Goal: Find specific page/section: Find specific page/section

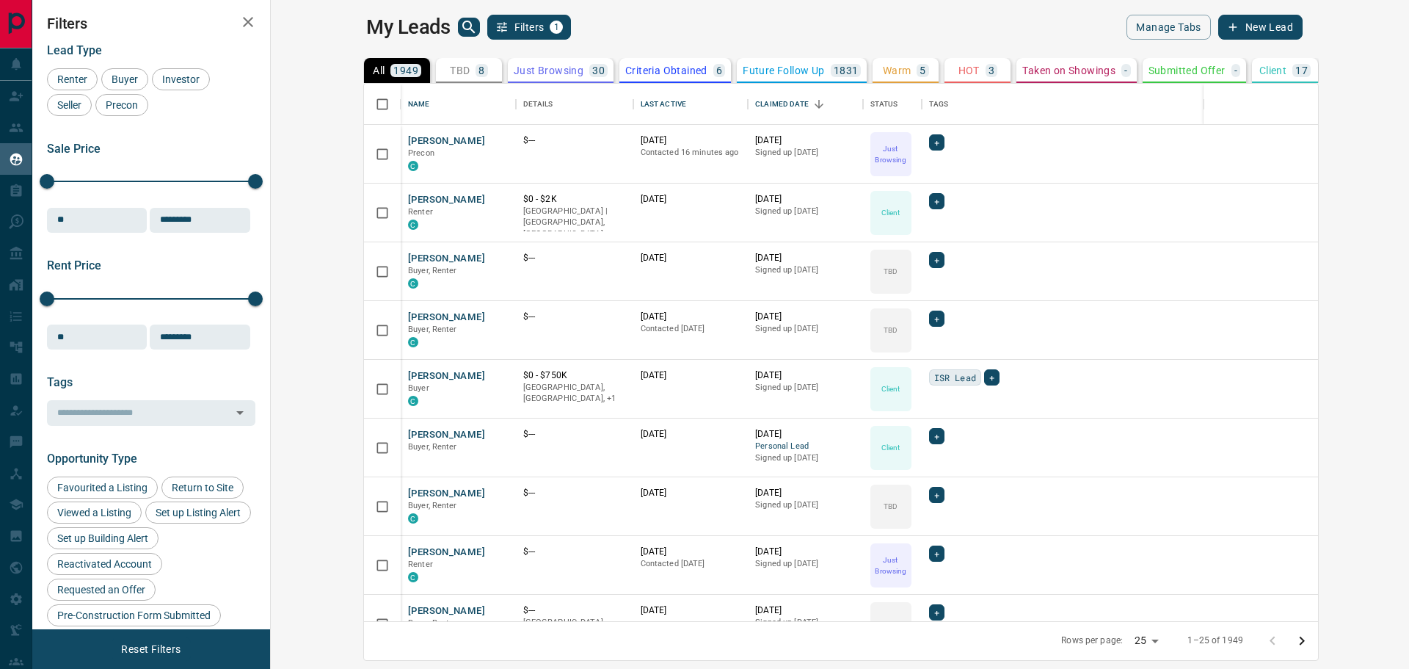
scroll to position [526, 1121]
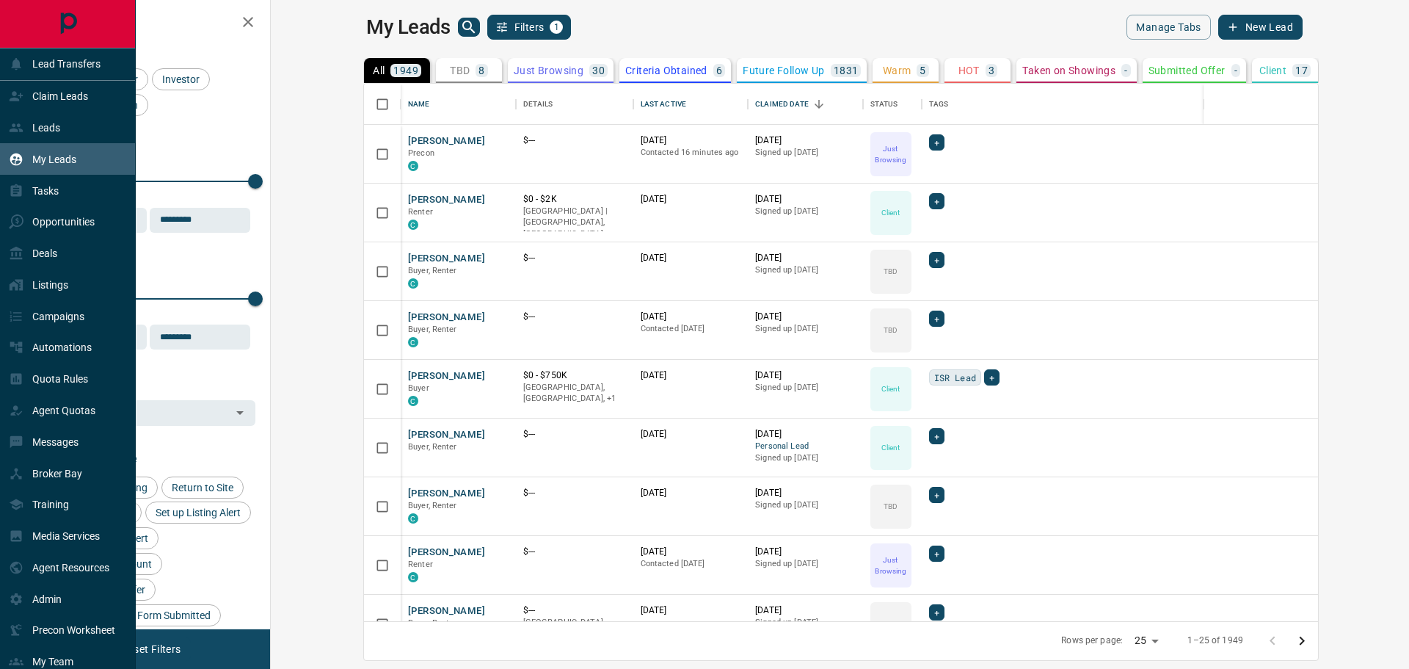
click at [59, 408] on div "Agent Quotas" at bounding box center [52, 411] width 87 height 24
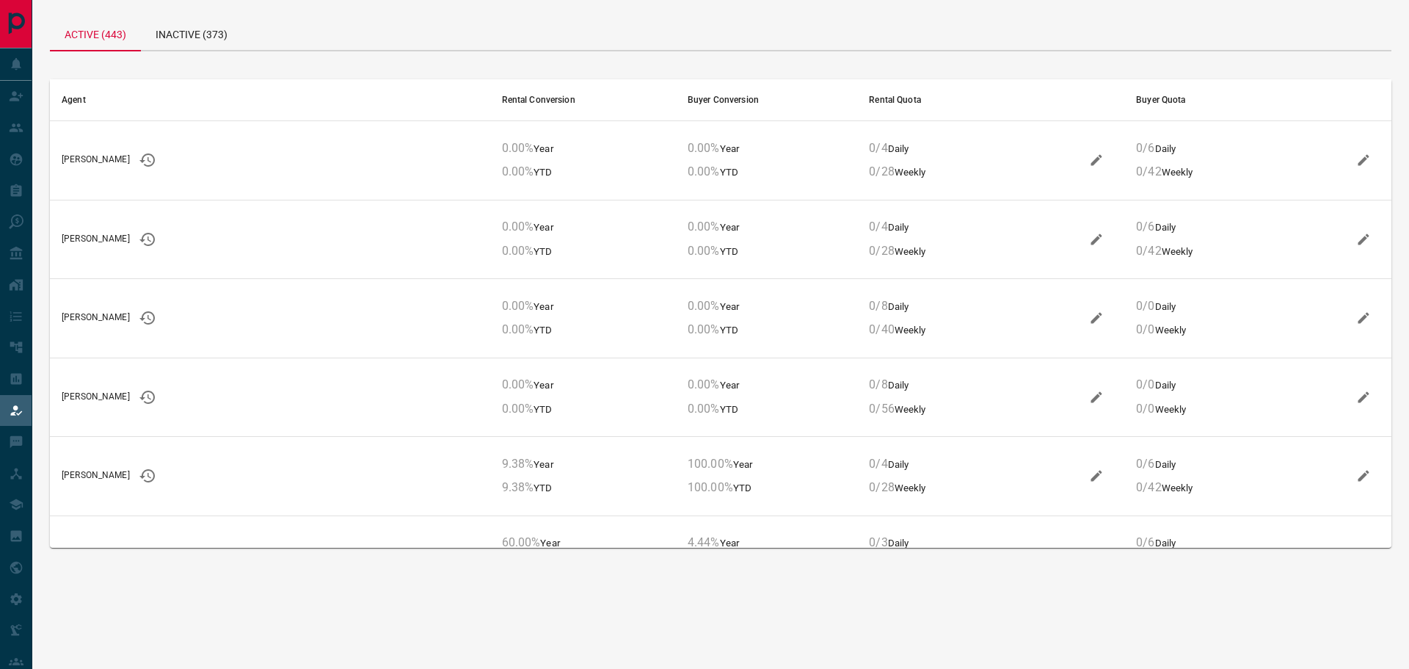
scroll to position [10029, 0]
click at [139, 312] on icon "View Historical Conversion Rates" at bounding box center [148, 314] width 18 height 18
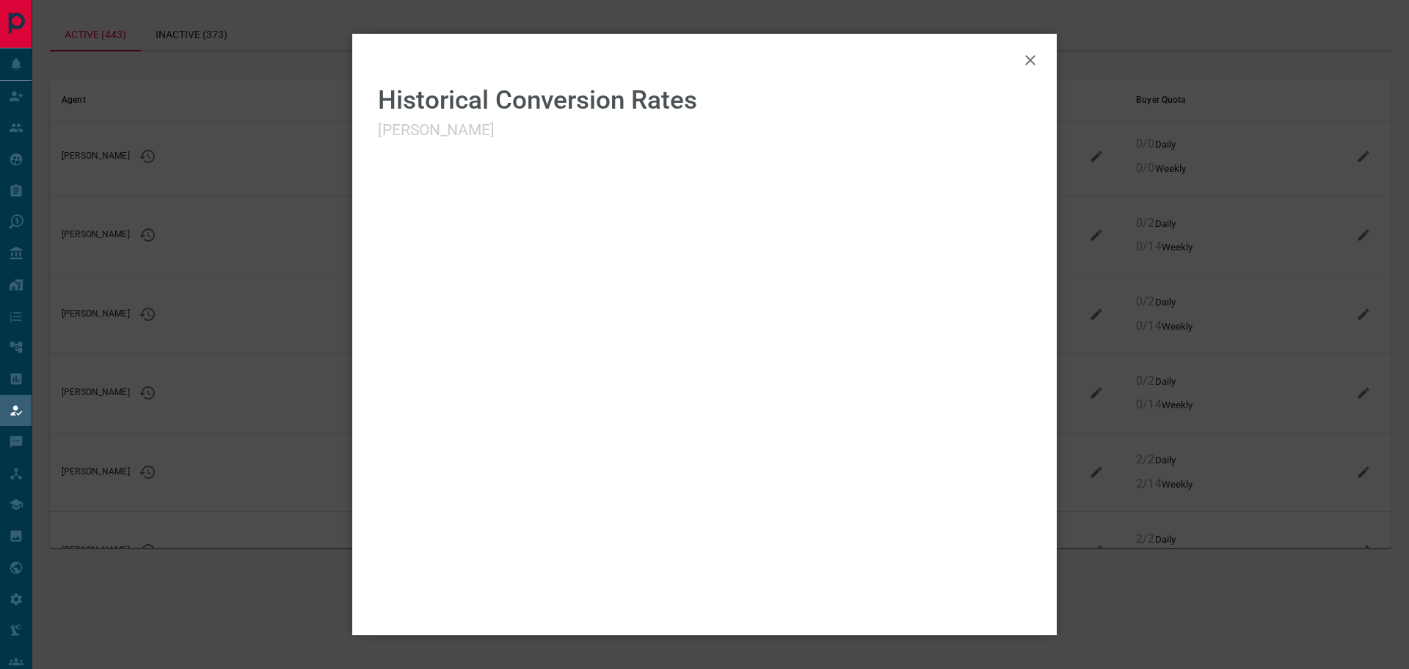
click at [1022, 57] on icon "button" at bounding box center [1031, 60] width 18 height 18
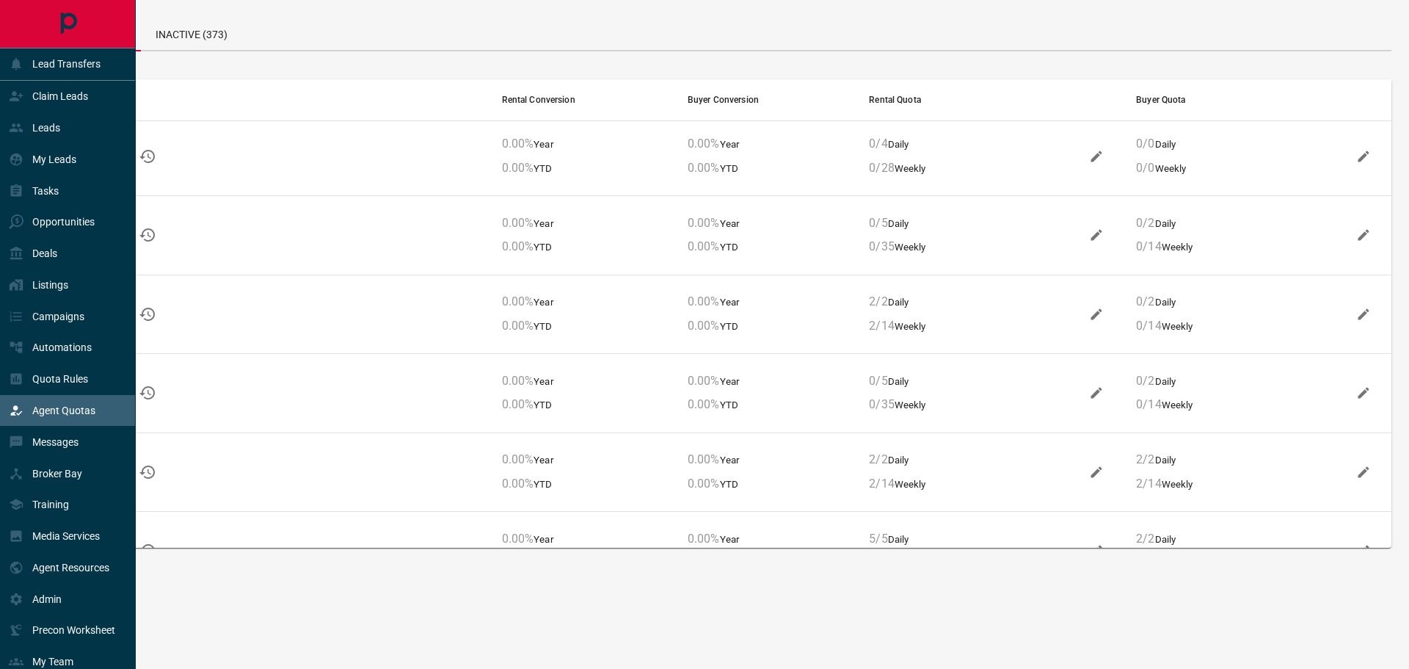
click at [59, 134] on p "Leads" at bounding box center [46, 128] width 28 height 12
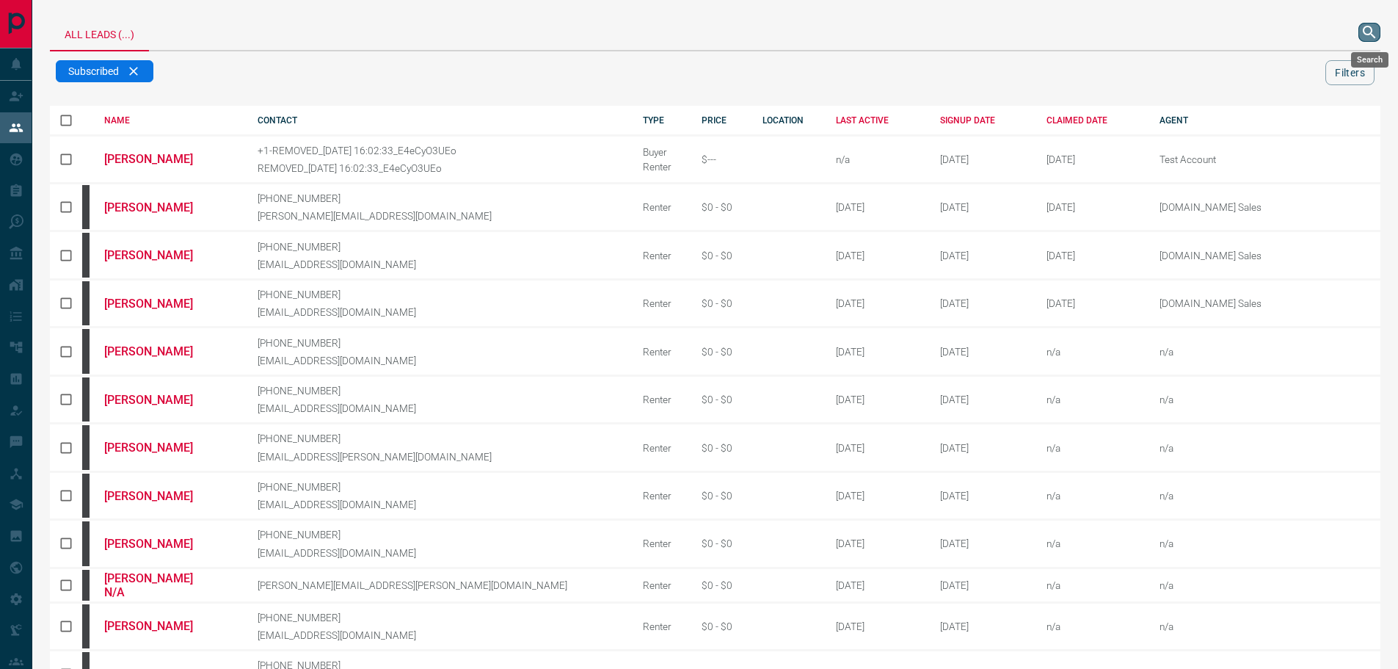
click at [1365, 26] on icon "search button" at bounding box center [1370, 32] width 18 height 18
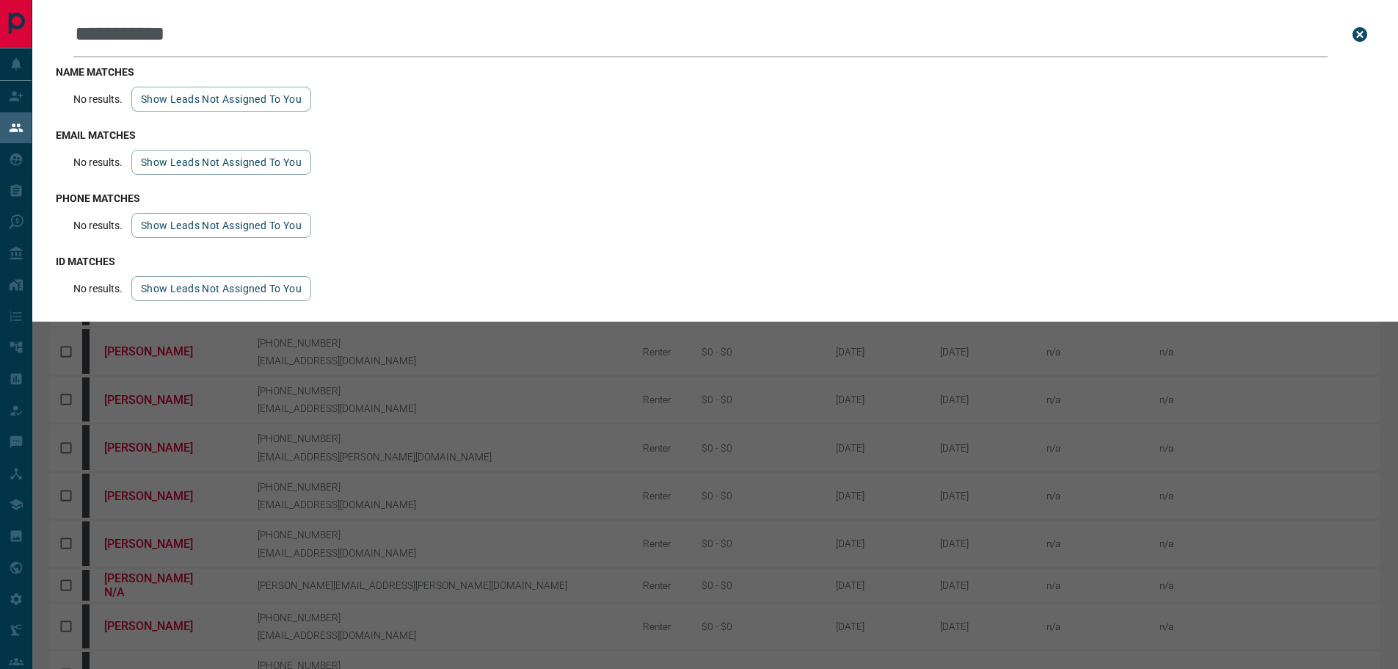
type input "**********"
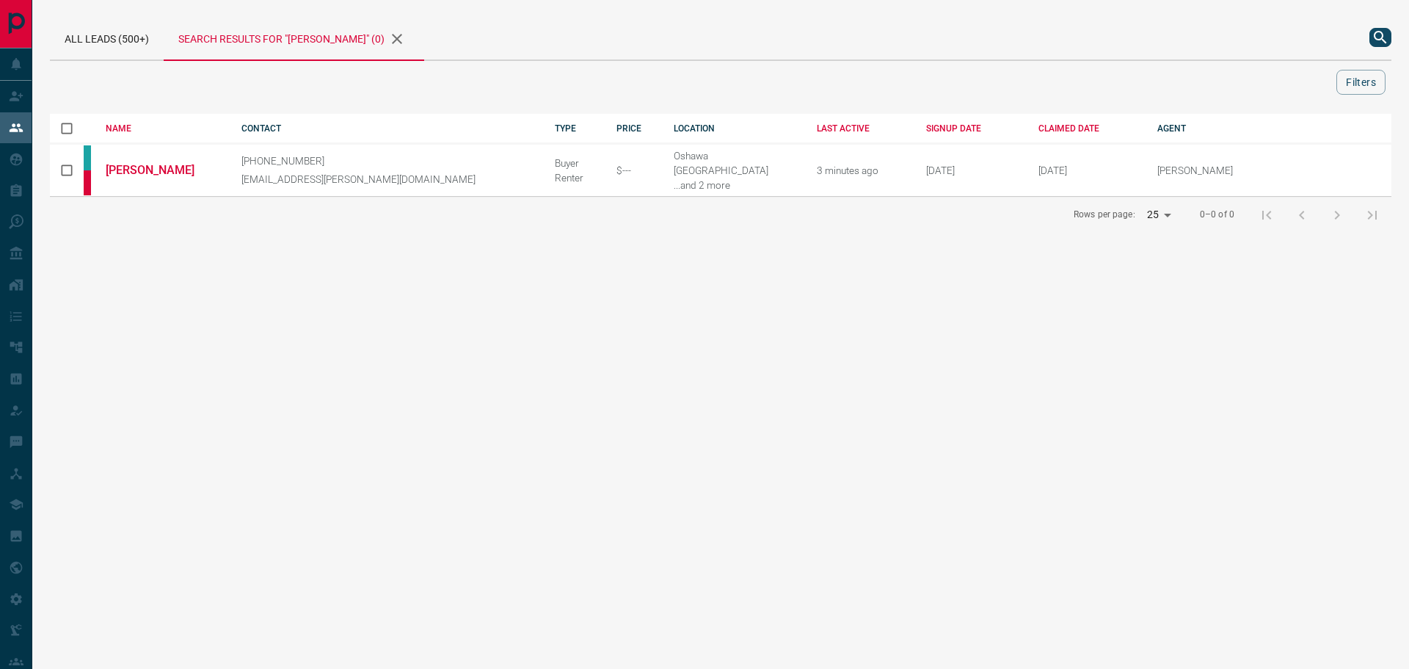
click at [158, 175] on link "[PERSON_NAME]" at bounding box center [161, 170] width 110 height 14
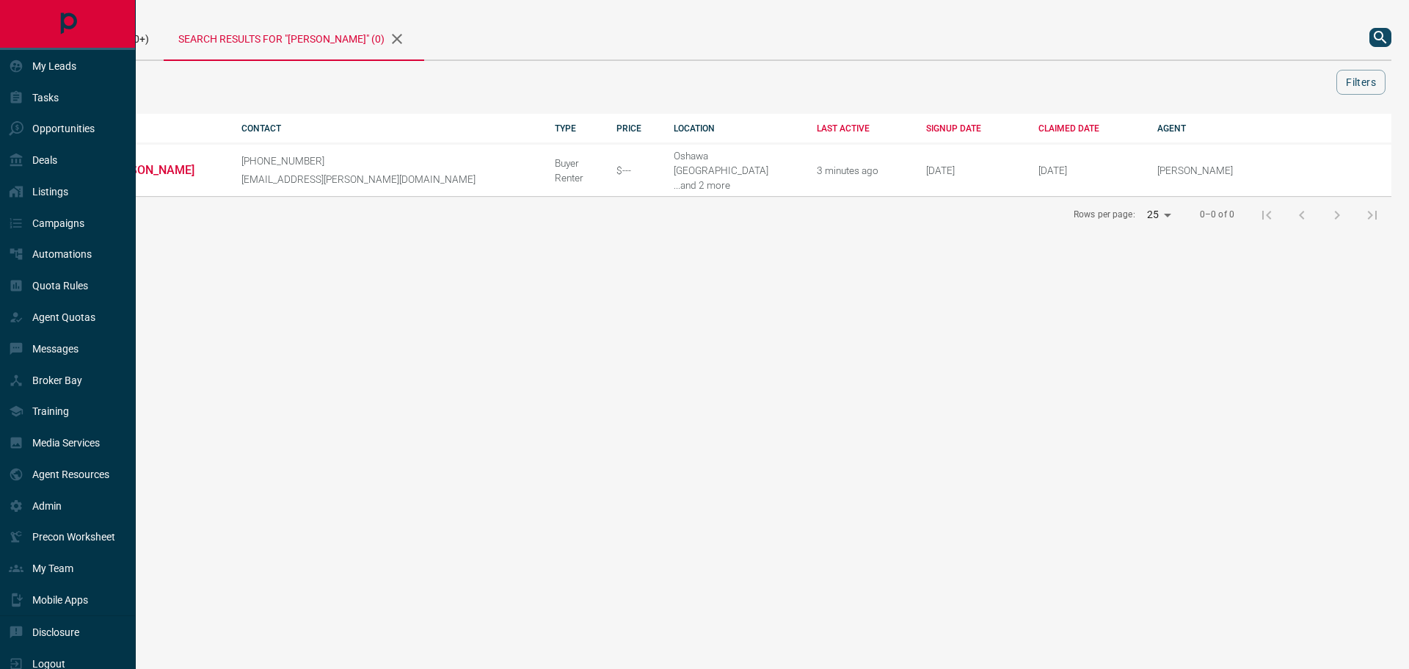
scroll to position [120, 0]
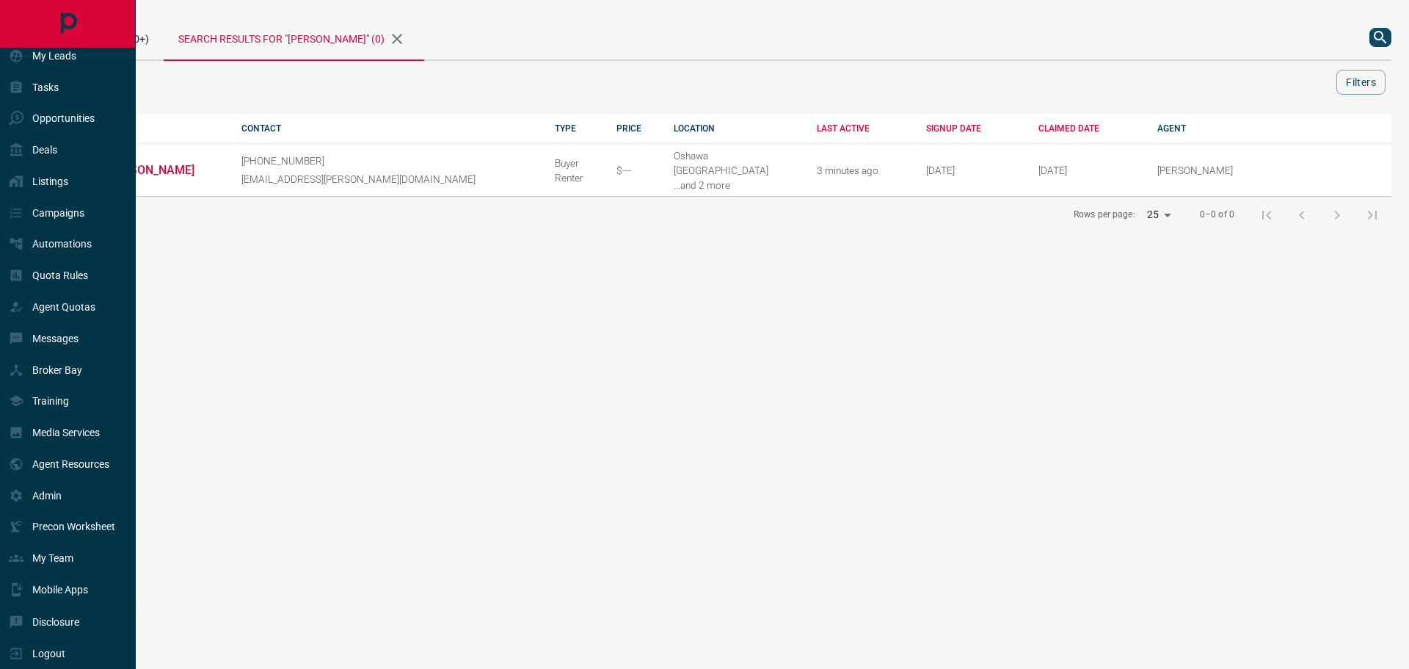
click at [53, 642] on div "Logout" at bounding box center [37, 653] width 57 height 24
